Goal: Task Accomplishment & Management: Manage account settings

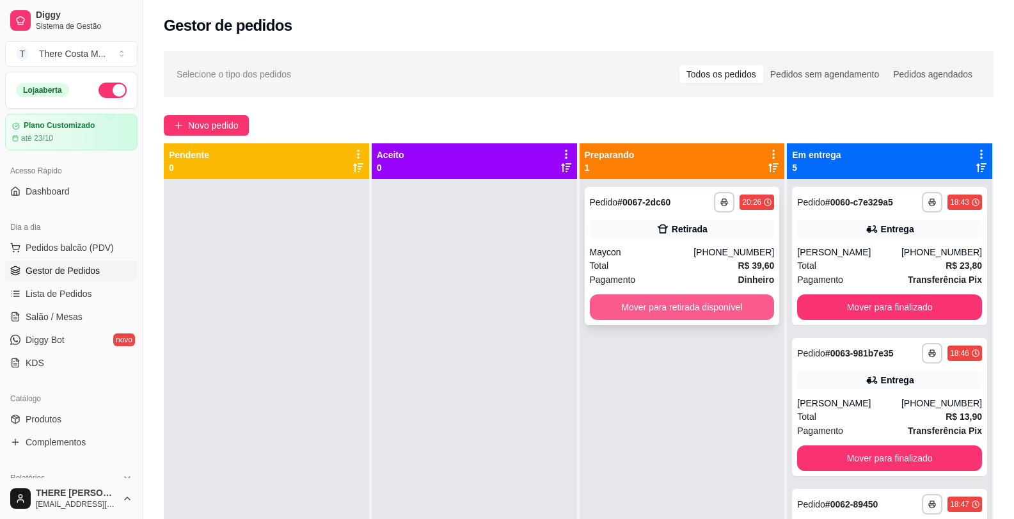
click at [661, 301] on button "Mover para retirada disponível" at bounding box center [682, 307] width 185 height 26
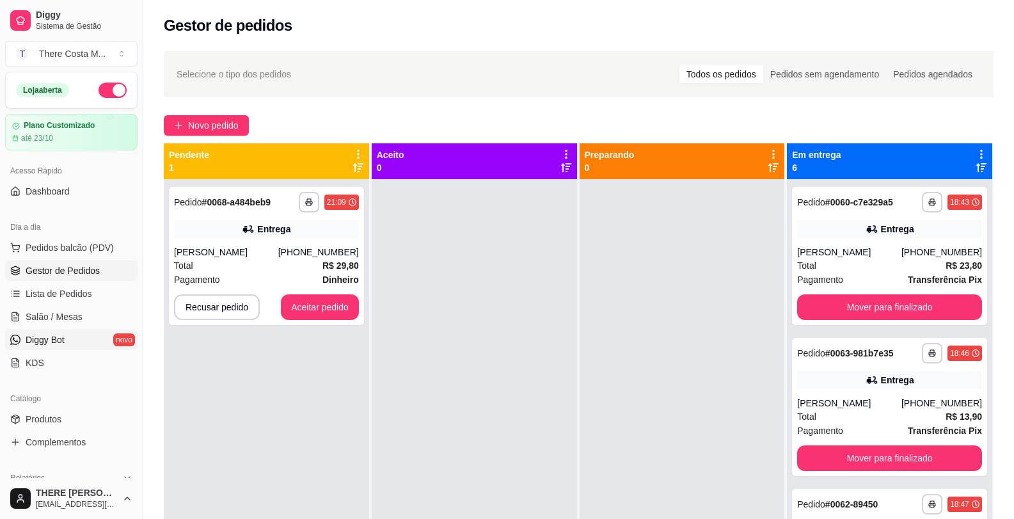
click at [56, 346] on link "Diggy Bot novo" at bounding box center [71, 340] width 132 height 20
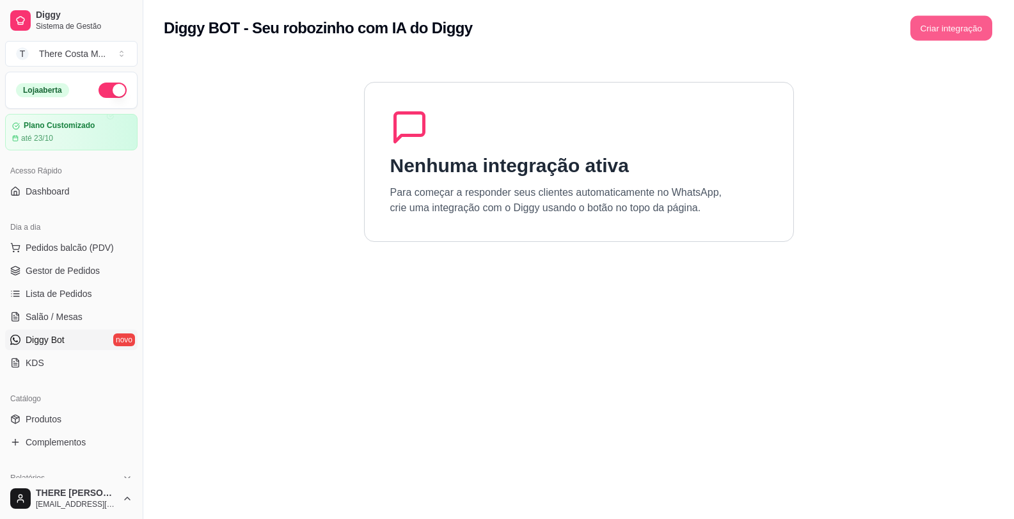
click at [944, 30] on button "Criar integração" at bounding box center [951, 28] width 82 height 25
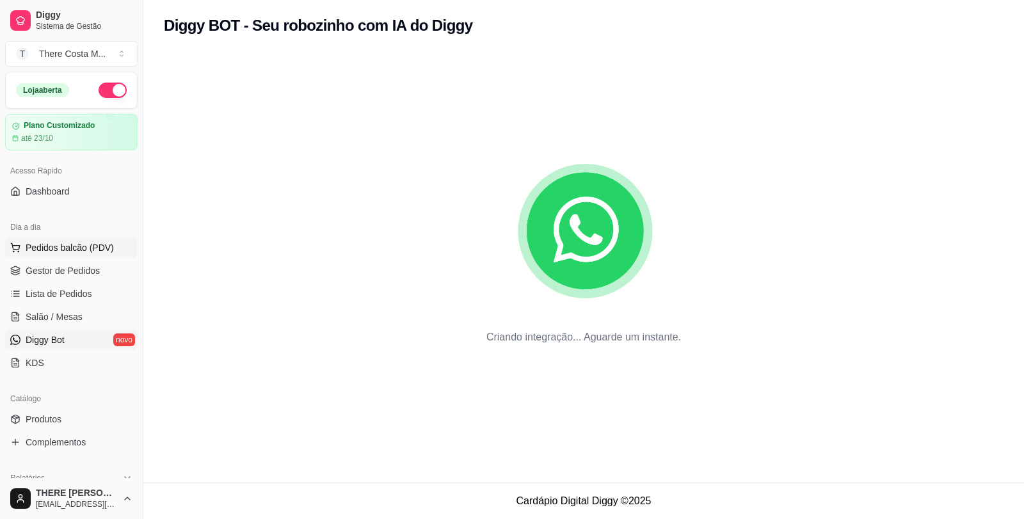
click at [57, 247] on span "Pedidos balcão (PDV)" at bounding box center [70, 247] width 88 height 13
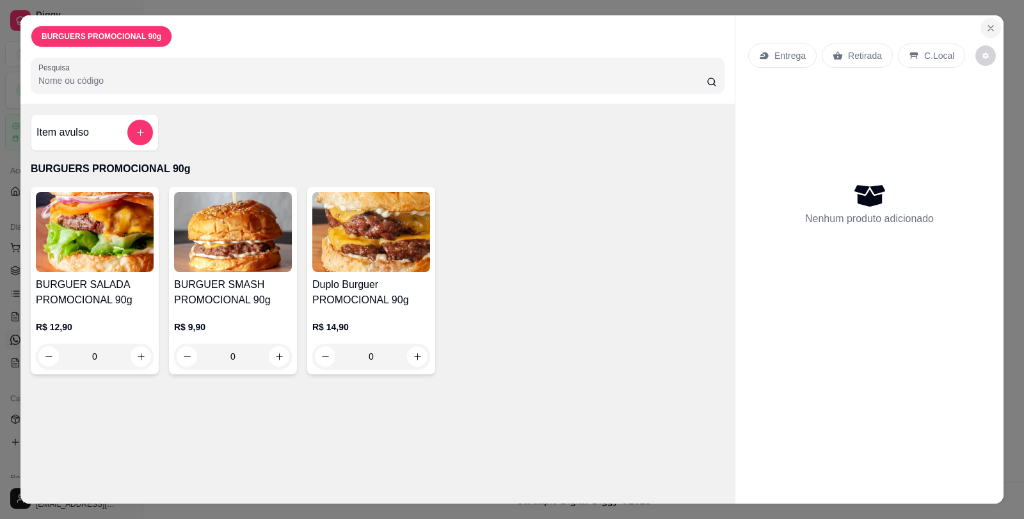
click at [990, 21] on button "Close" at bounding box center [990, 28] width 20 height 20
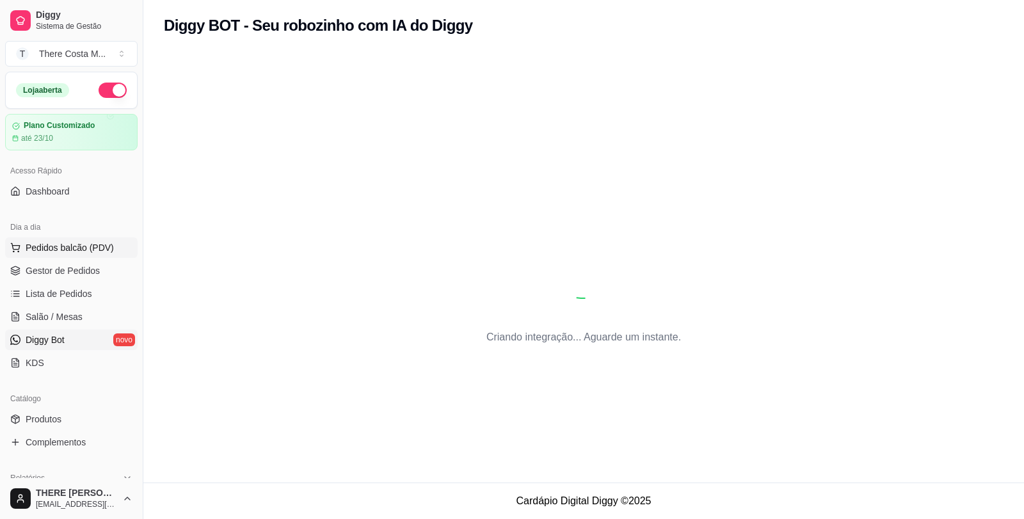
click at [44, 250] on span "Pedidos balcão (PDV)" at bounding box center [70, 247] width 88 height 13
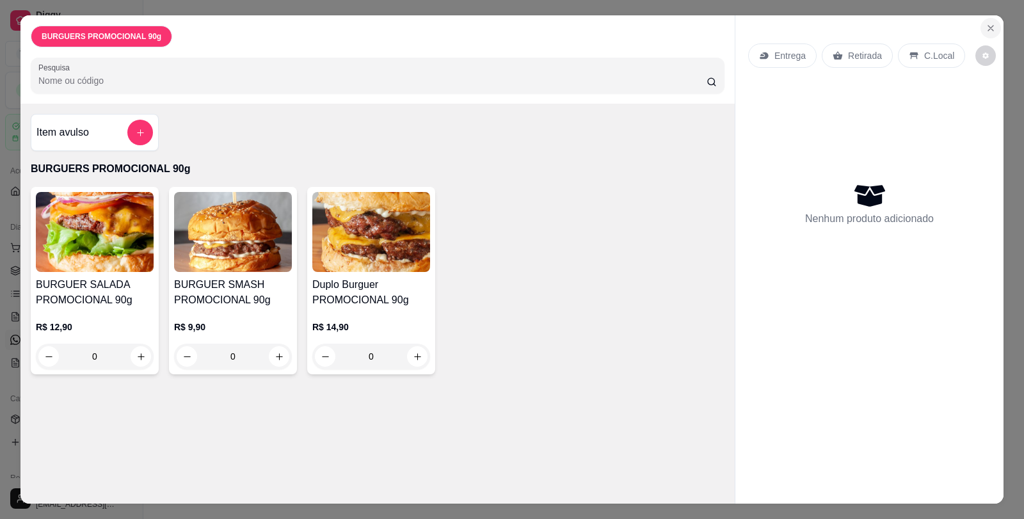
click at [993, 31] on button "Close" at bounding box center [990, 28] width 20 height 20
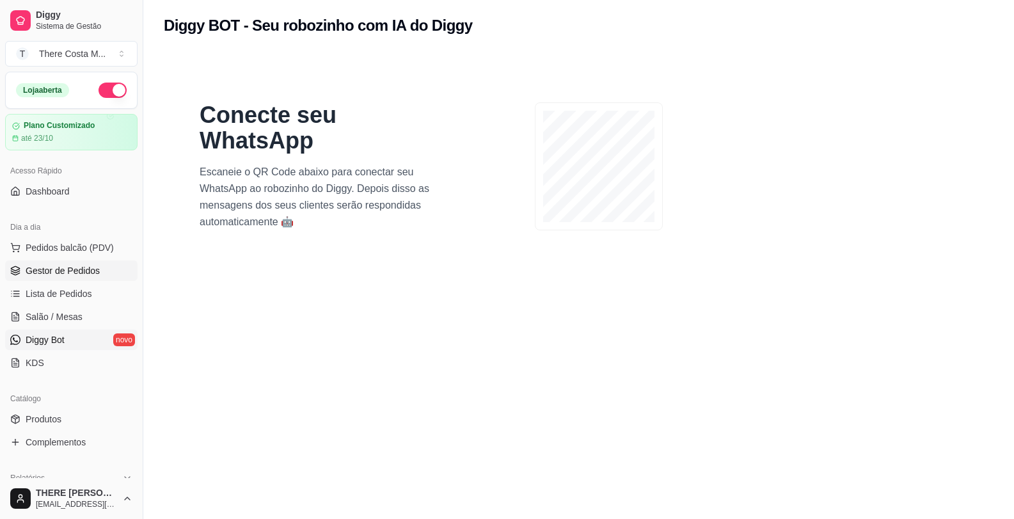
click at [74, 273] on span "Gestor de Pedidos" at bounding box center [63, 270] width 74 height 13
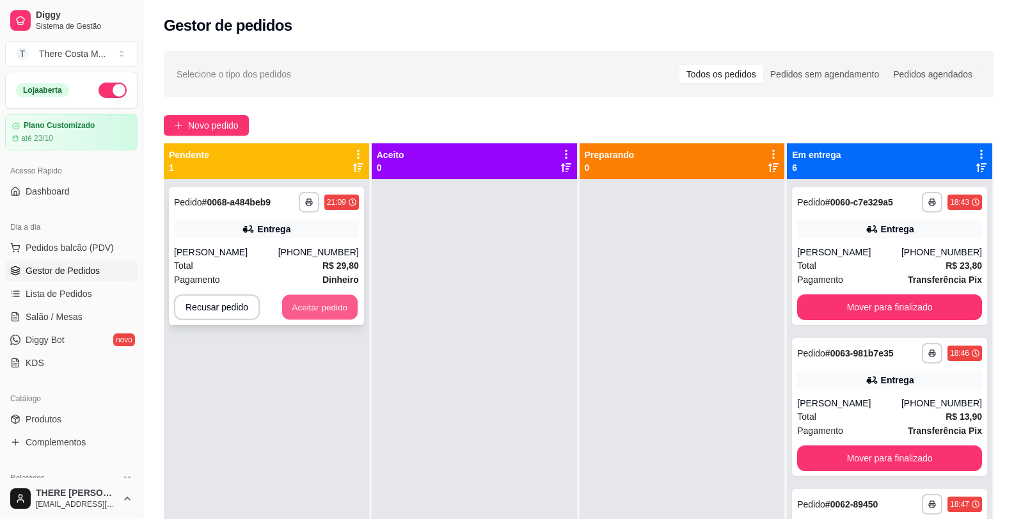
click at [328, 303] on button "Aceitar pedido" at bounding box center [319, 307] width 75 height 25
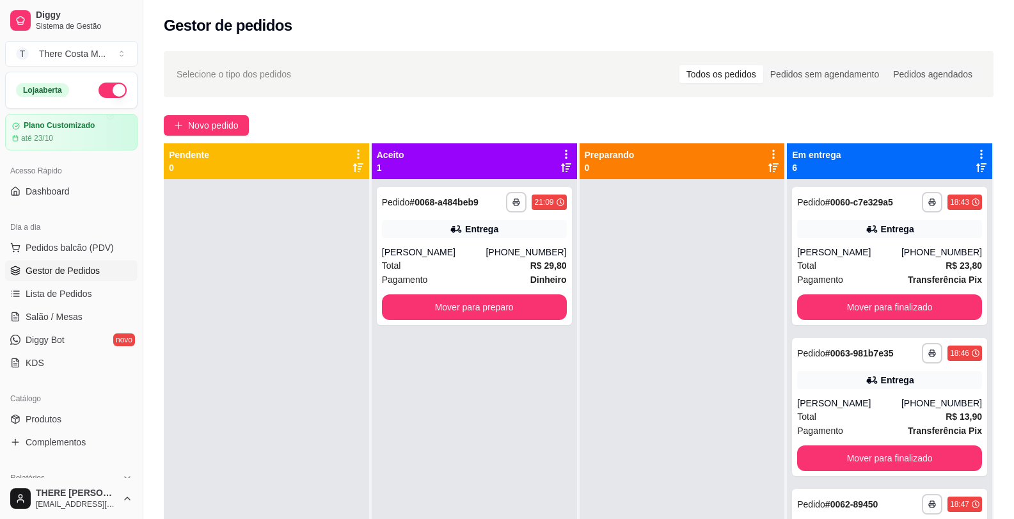
click at [234, 141] on div "**********" at bounding box center [578, 361] width 871 height 634
click at [230, 125] on span "Novo pedido" at bounding box center [213, 125] width 51 height 14
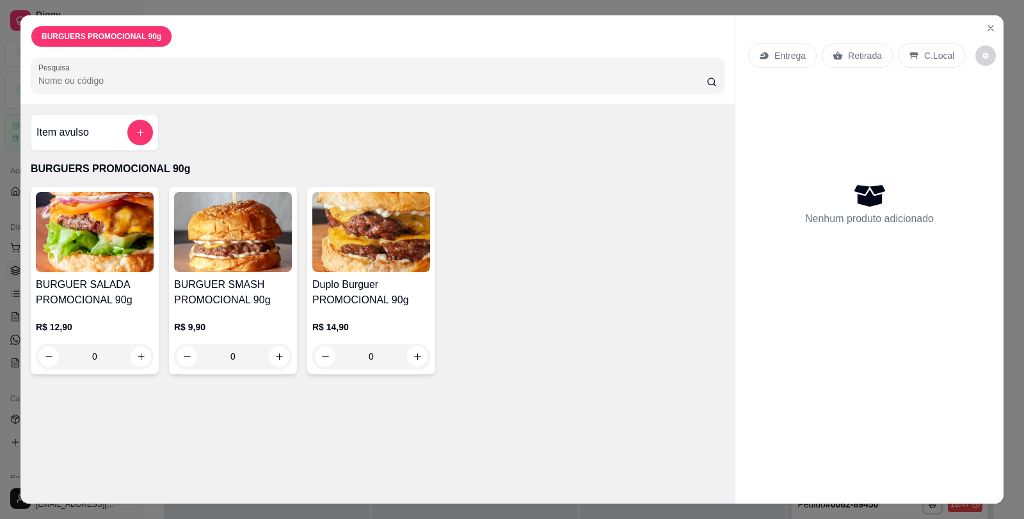
click at [777, 57] on p "Entrega" at bounding box center [789, 55] width 31 height 13
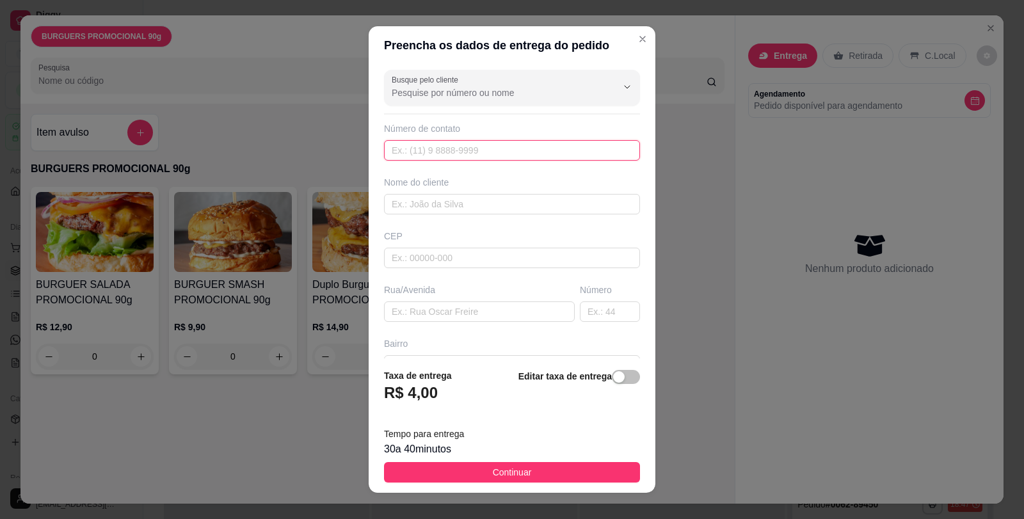
click at [416, 147] on input "text" at bounding box center [512, 150] width 256 height 20
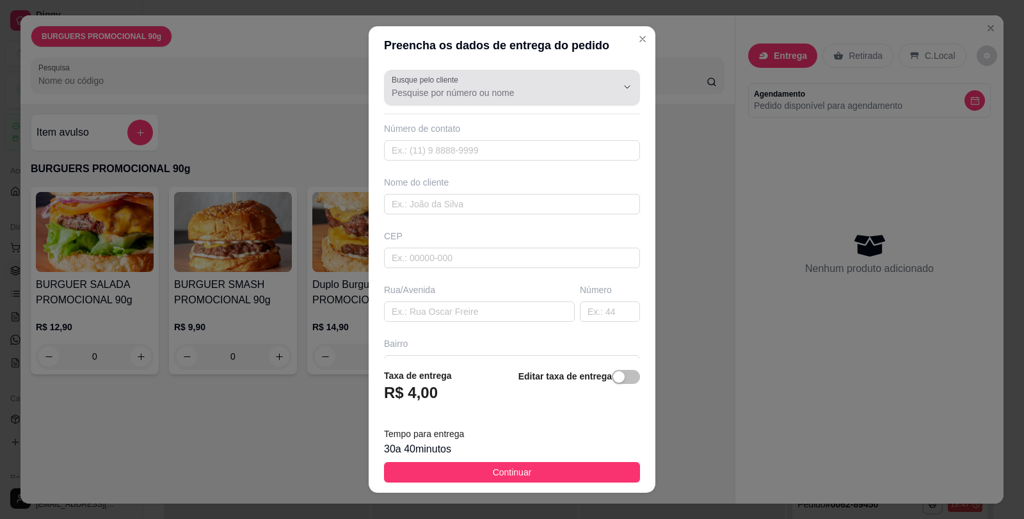
click at [451, 88] on input "Busque pelo cliente" at bounding box center [494, 92] width 205 height 13
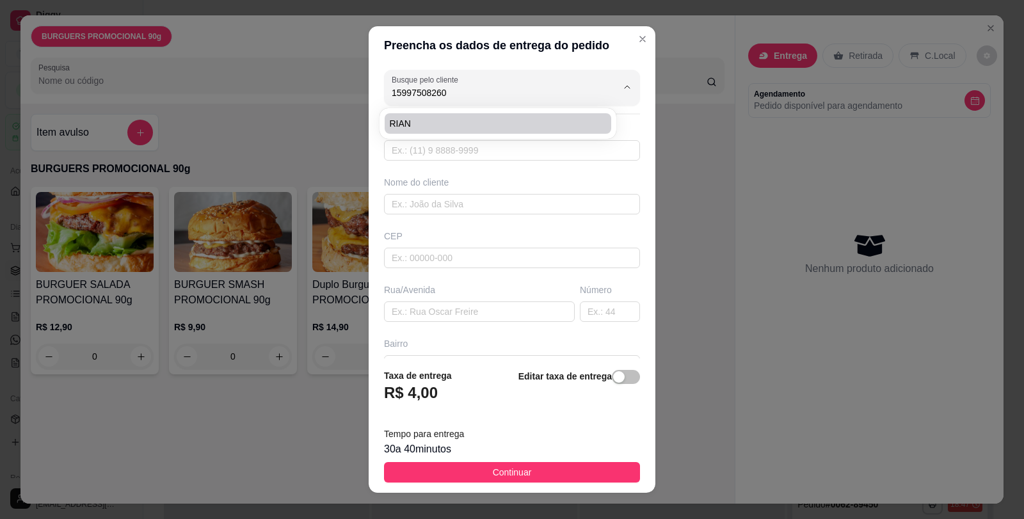
click at [433, 131] on li "RIAN" at bounding box center [498, 123] width 226 height 20
type input "RIAN"
type input "15997508260"
type input "RIAN"
type input "18440000"
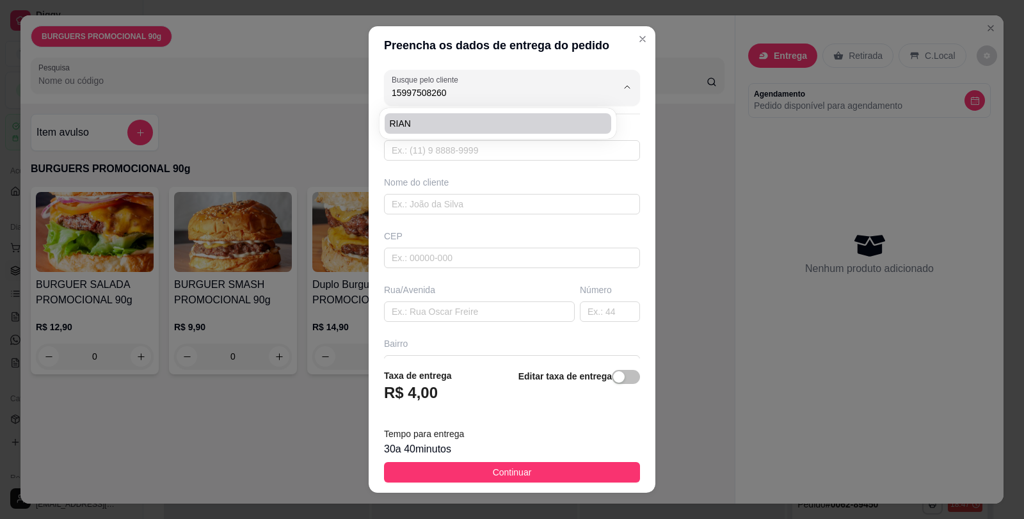
type input "CORONEL [PERSON_NAME]"
type input "0"
type input "CENTRO"
type input "Itaberá"
type input "LOJA JM925"
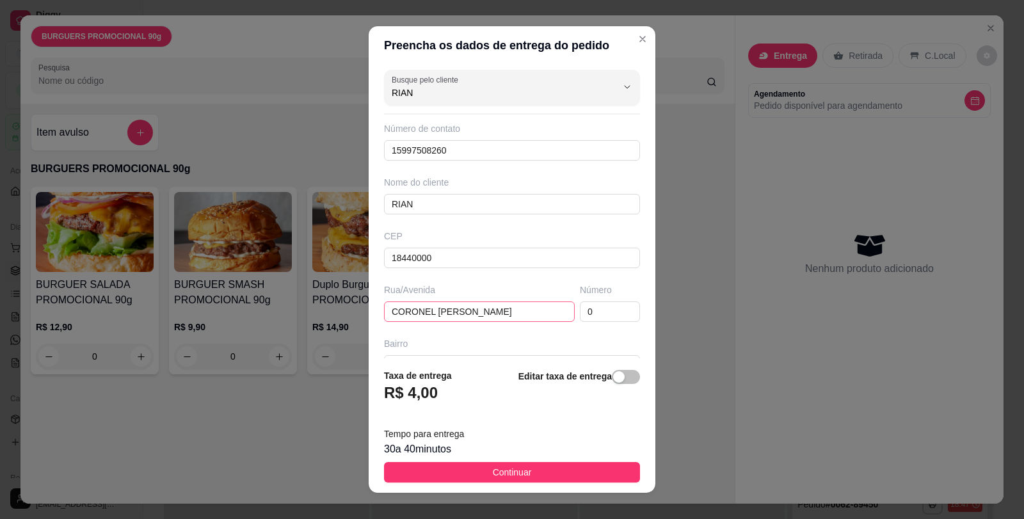
type input "RIAN"
drag, startPoint x: 484, startPoint y: 309, endPoint x: 122, endPoint y: 322, distance: 362.4
click at [122, 322] on div "Preencha os dados de entrega do pedido Busque pelo cliente Número de contato 15…" at bounding box center [512, 259] width 1024 height 519
type input "SKINÃO"
click at [498, 450] on div "30 a 40 minutos" at bounding box center [512, 448] width 256 height 15
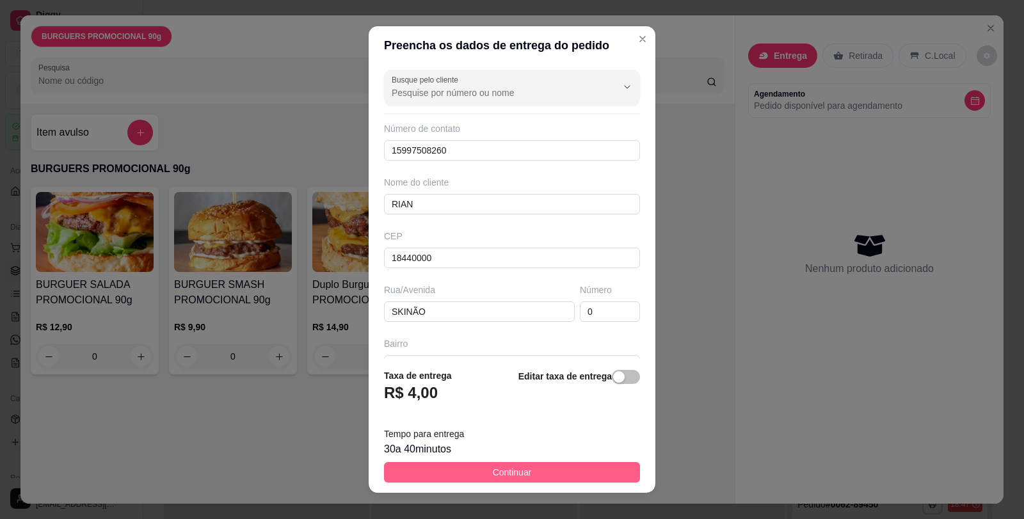
click at [502, 476] on span "Continuar" at bounding box center [512, 472] width 39 height 14
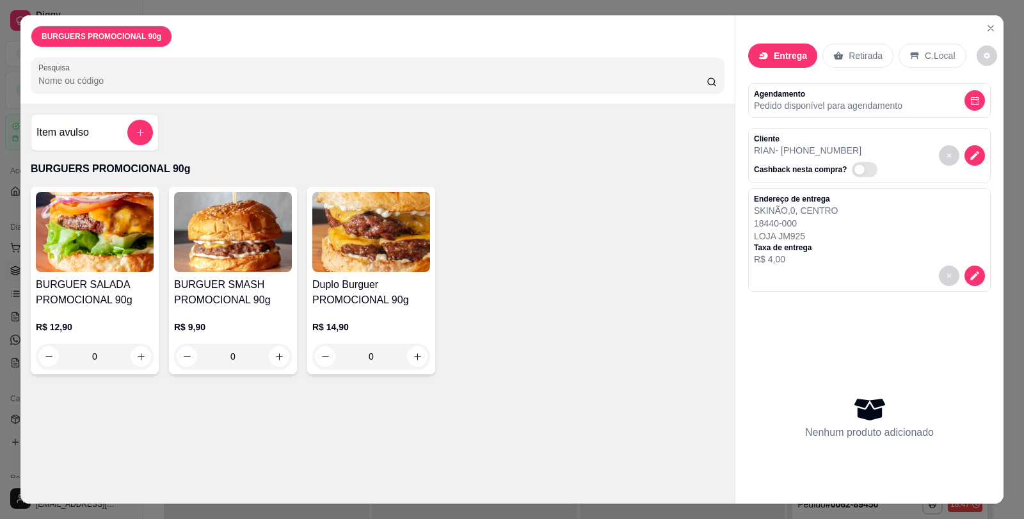
click at [782, 54] on p "Entrega" at bounding box center [790, 55] width 33 height 13
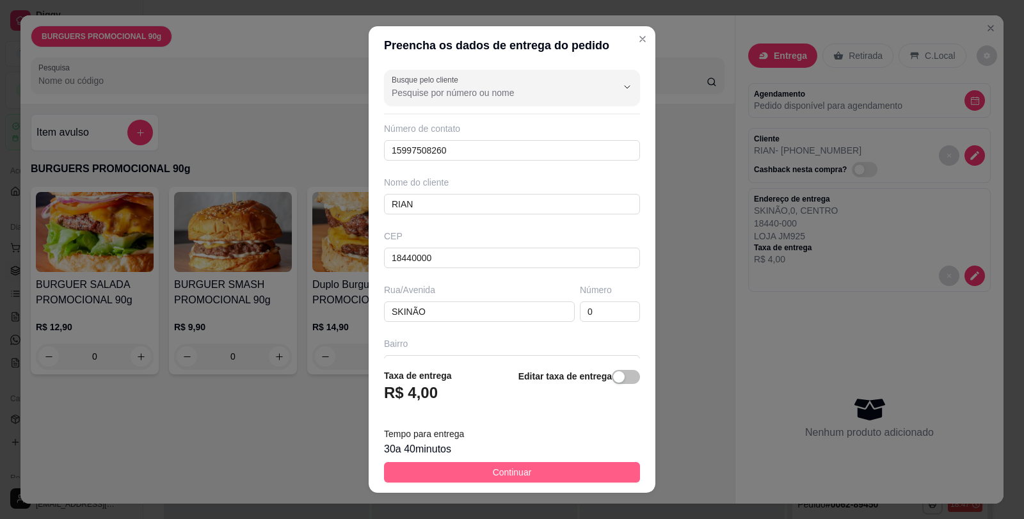
click at [494, 477] on span "Continuar" at bounding box center [512, 472] width 39 height 14
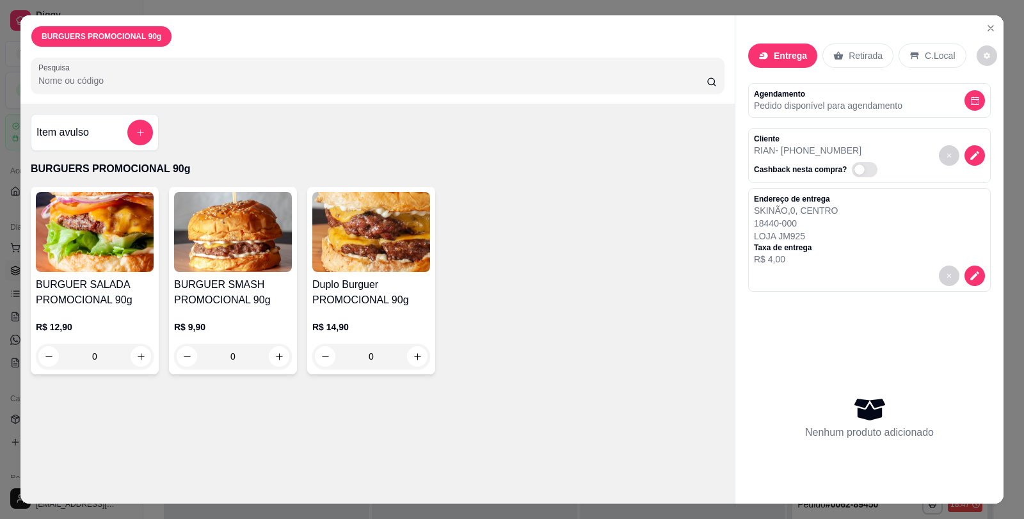
click at [70, 248] on img at bounding box center [95, 232] width 118 height 80
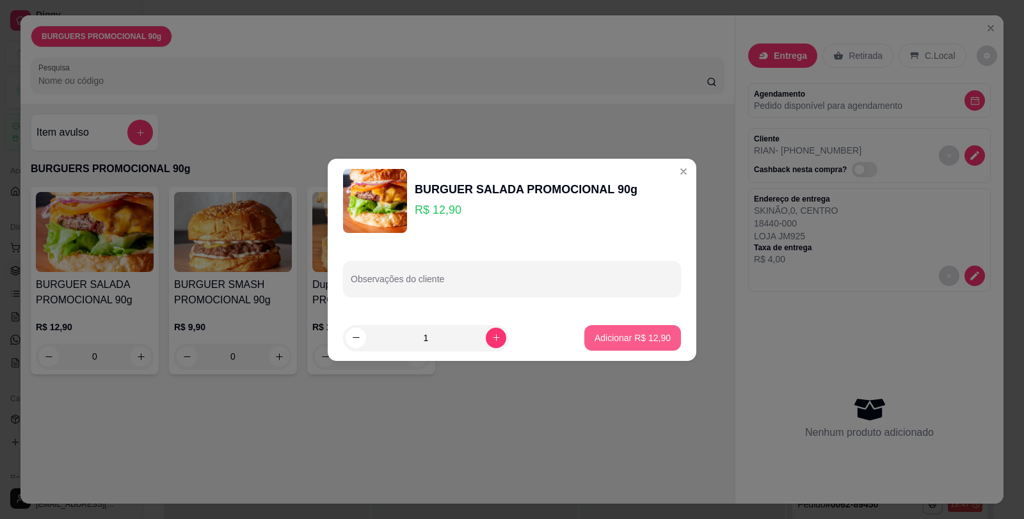
click at [632, 332] on p "Adicionar R$ 12,90" at bounding box center [632, 337] width 76 height 13
type input "1"
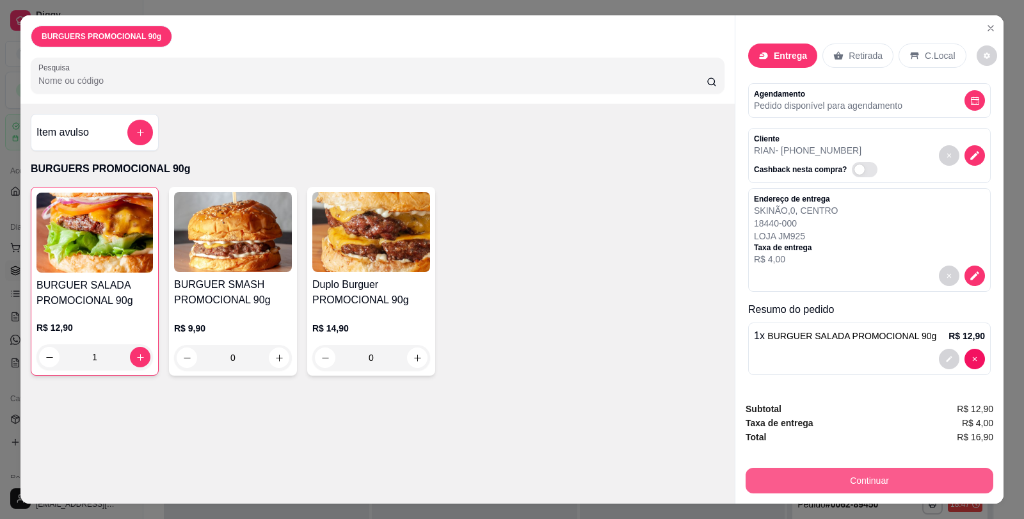
click at [955, 473] on button "Continuar" at bounding box center [869, 481] width 248 height 26
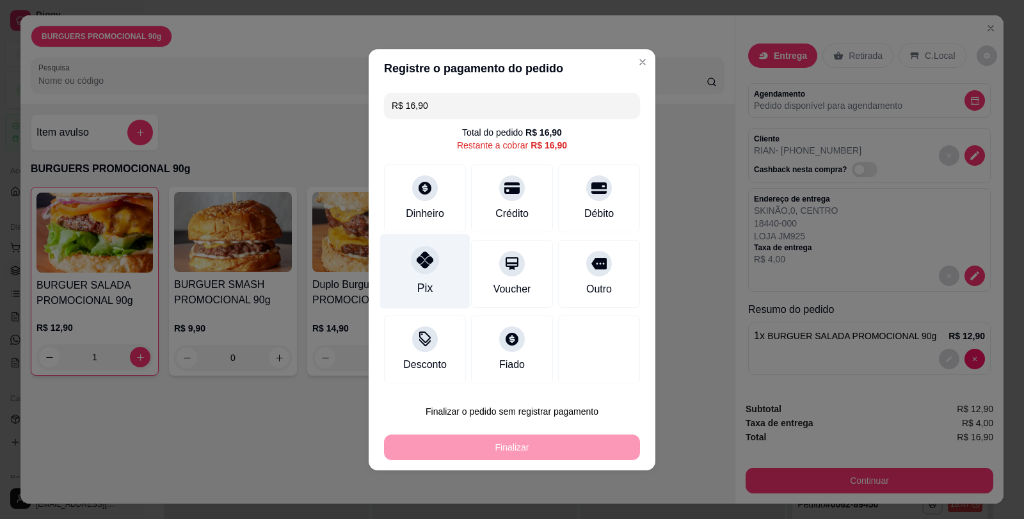
click at [427, 269] on div at bounding box center [425, 260] width 28 height 28
type input "R$ 0,00"
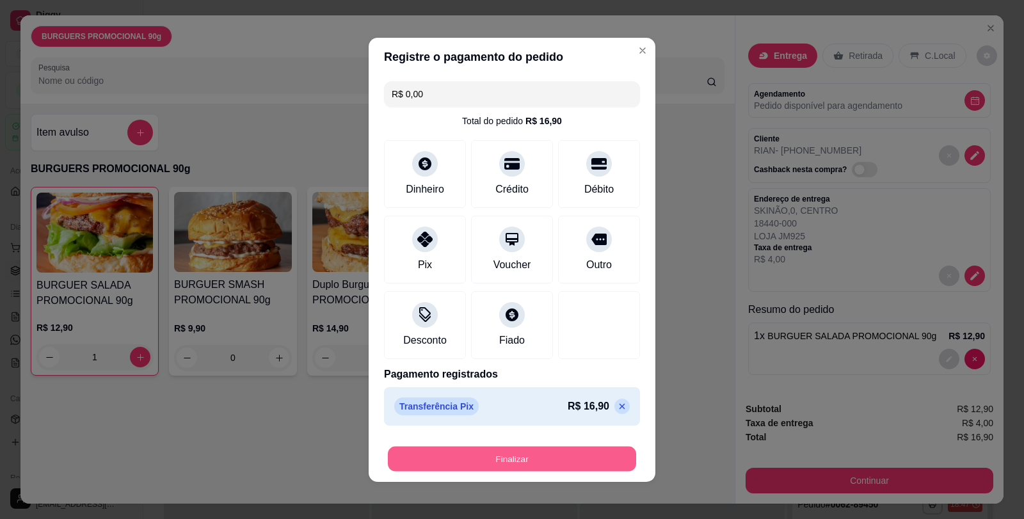
click at [507, 449] on button "Finalizar" at bounding box center [512, 458] width 248 height 25
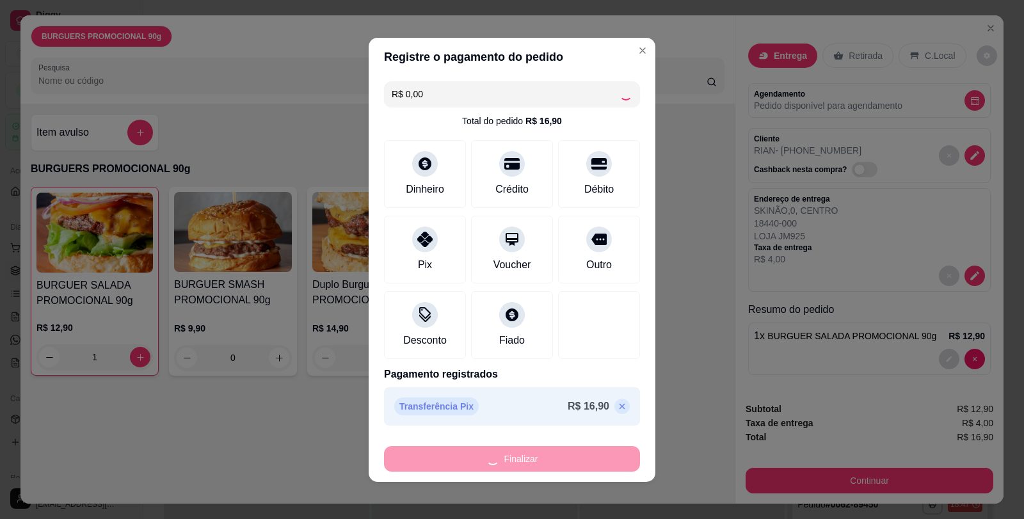
type input "0"
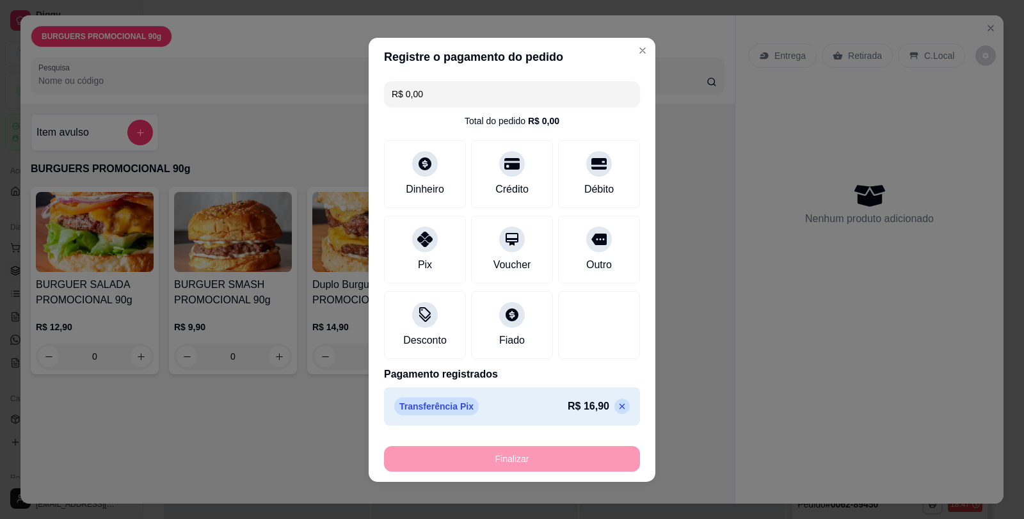
type input "-R$ 16,90"
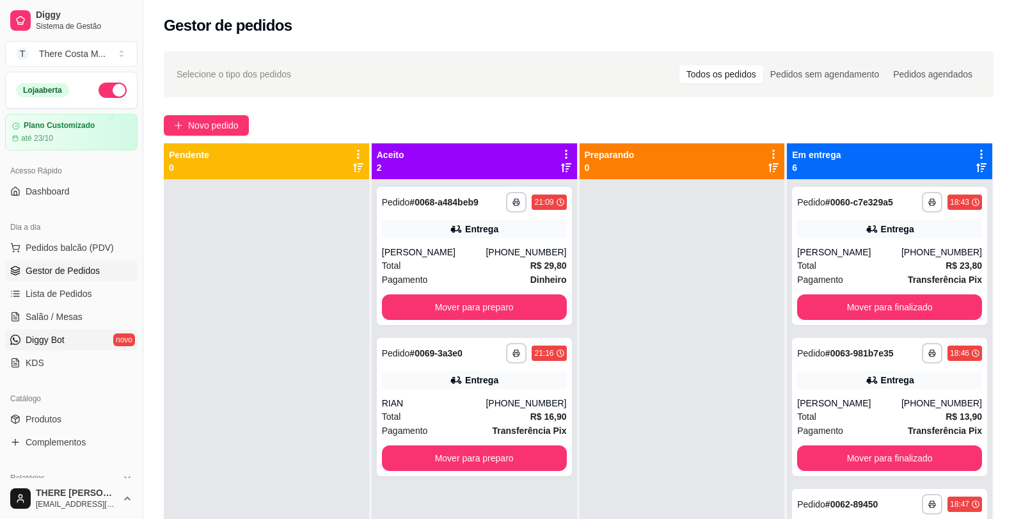
click at [63, 337] on span "Diggy Bot" at bounding box center [45, 339] width 39 height 13
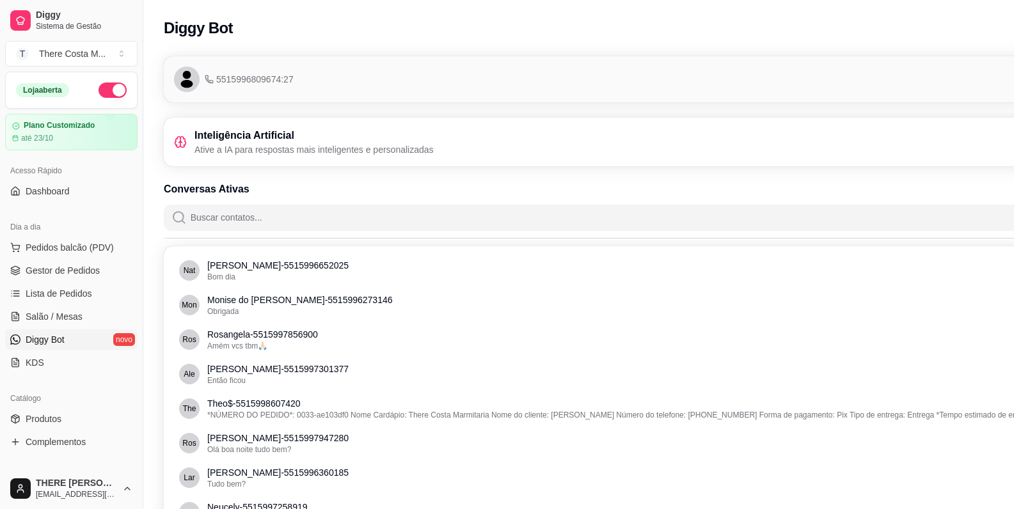
click at [385, 145] on p "Ative a IA para respostas mais inteligentes e personalizadas" at bounding box center [314, 149] width 239 height 13
click at [179, 134] on div "Inteligência Artificial Ative a IA para respostas mais inteligentes e personali…" at bounding box center [304, 142] width 260 height 28
click at [178, 147] on icon at bounding box center [180, 142] width 13 height 13
click at [94, 278] on link "Gestor de Pedidos" at bounding box center [71, 270] width 132 height 20
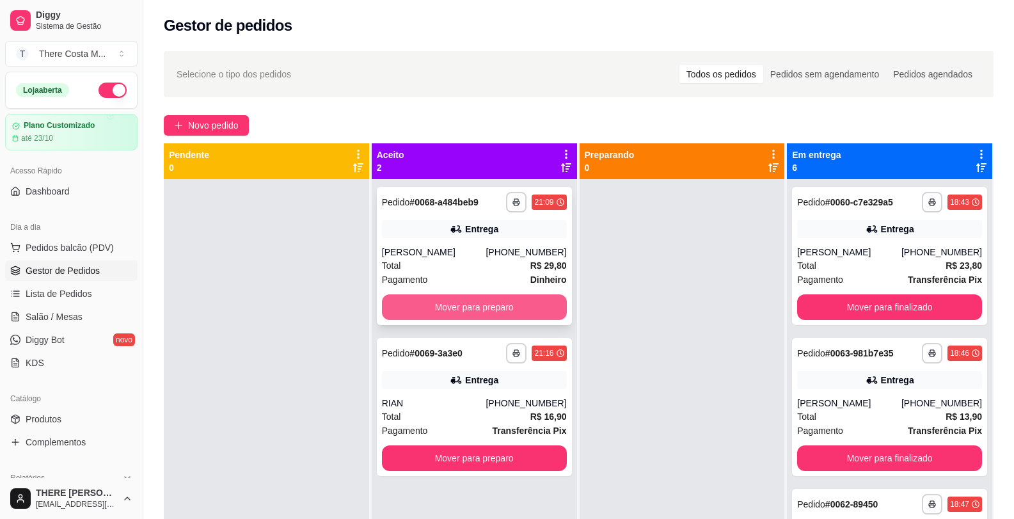
click at [519, 315] on button "Mover para preparo" at bounding box center [474, 307] width 185 height 26
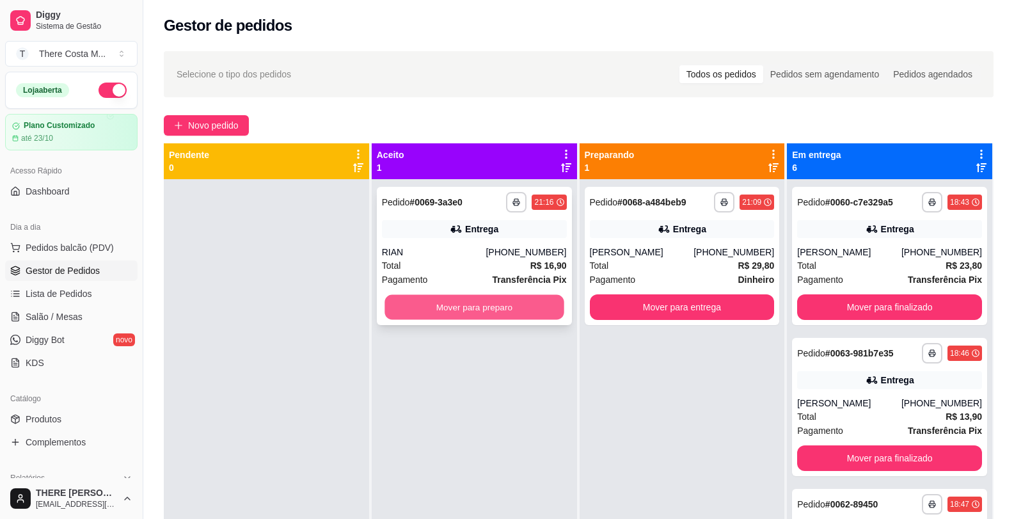
click at [521, 308] on button "Mover para preparo" at bounding box center [474, 307] width 179 height 25
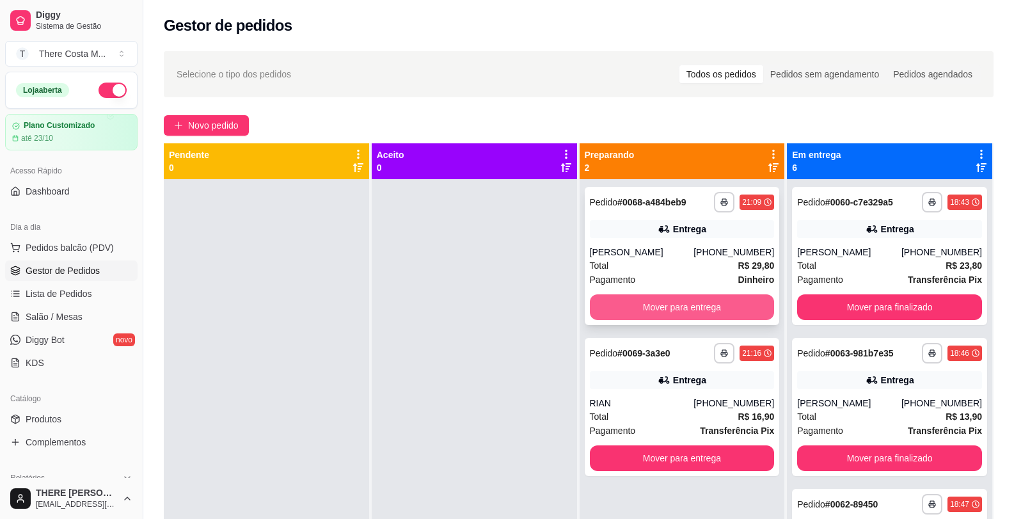
click at [687, 303] on button "Mover para entrega" at bounding box center [682, 307] width 185 height 26
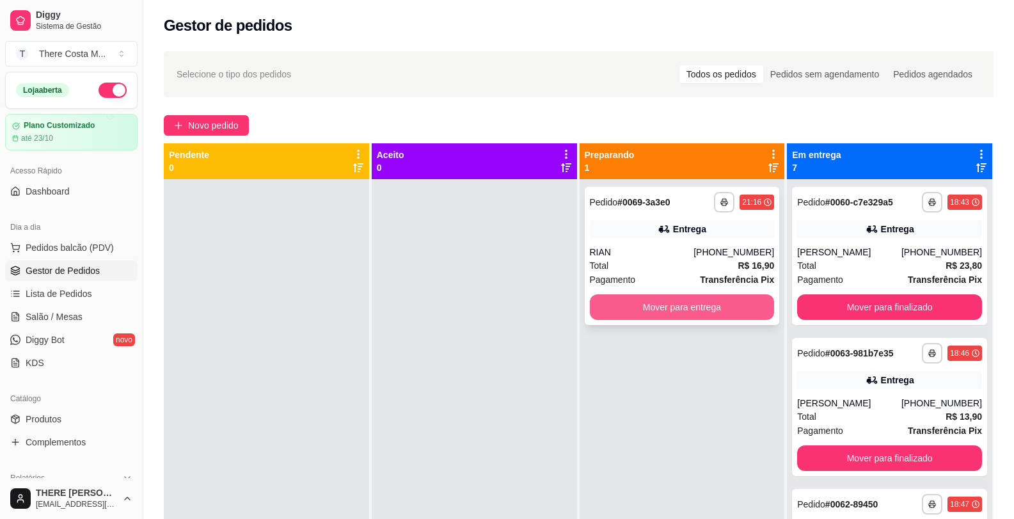
click at [694, 309] on button "Mover para entrega" at bounding box center [682, 307] width 185 height 26
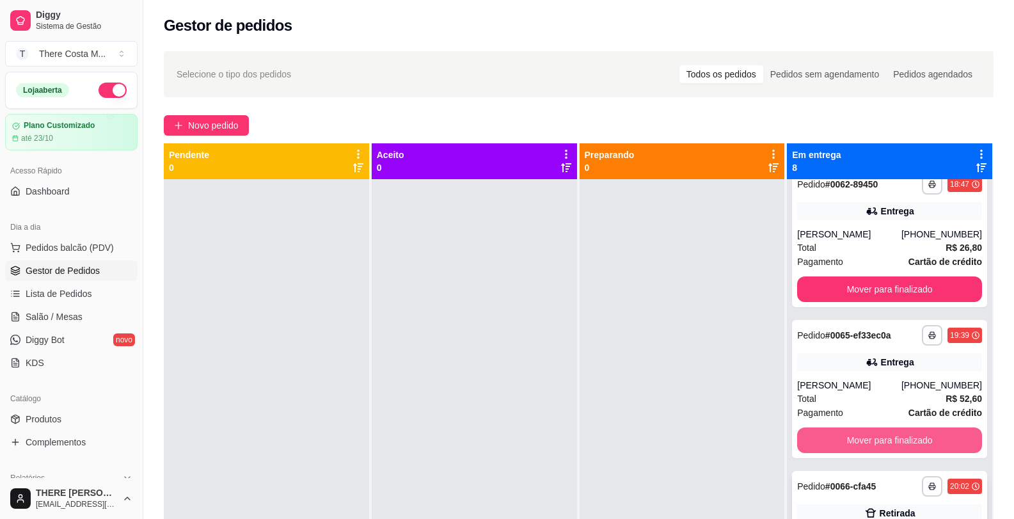
scroll to position [448, 0]
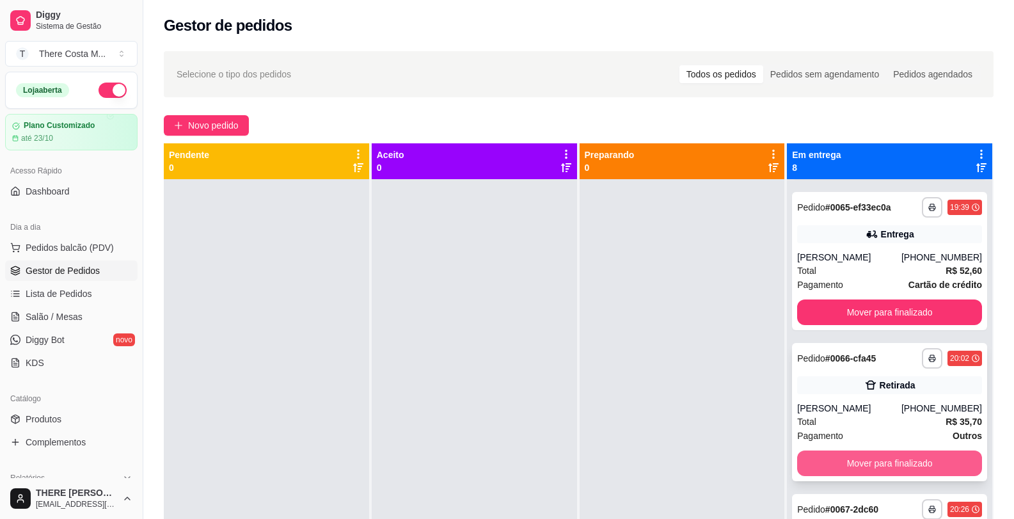
click at [883, 466] on button "Mover para finalizado" at bounding box center [889, 463] width 185 height 26
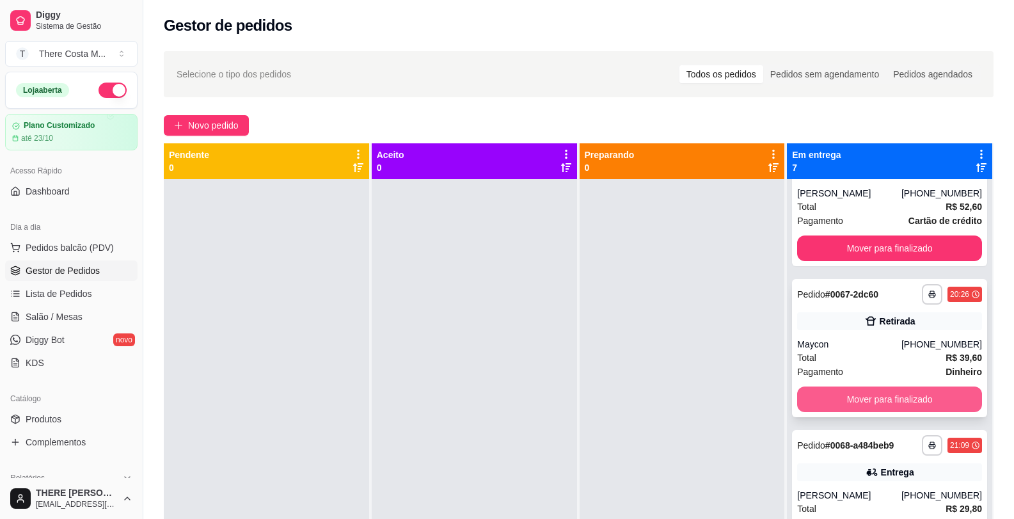
click at [881, 398] on button "Mover para finalizado" at bounding box center [889, 399] width 185 height 26
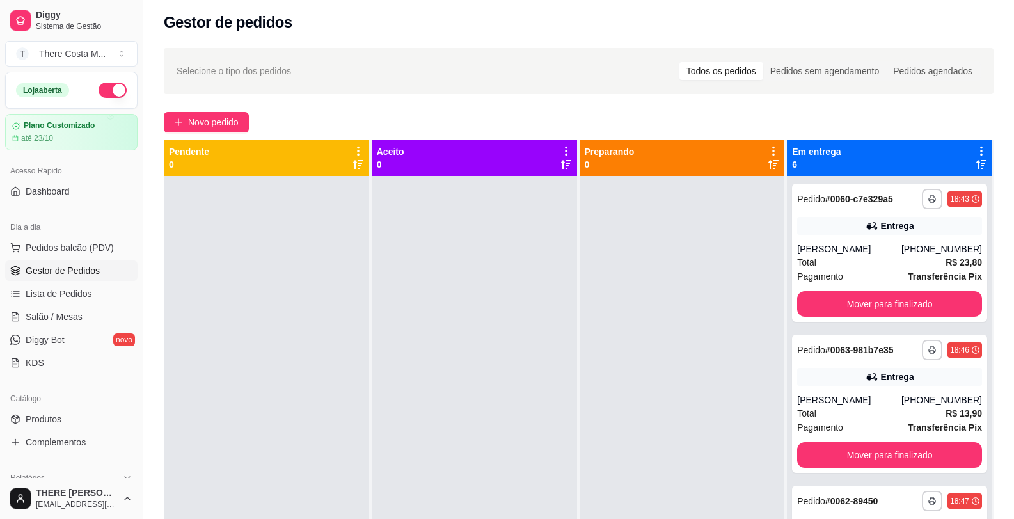
scroll to position [0, 0]
